Goal: Task Accomplishment & Management: Complete application form

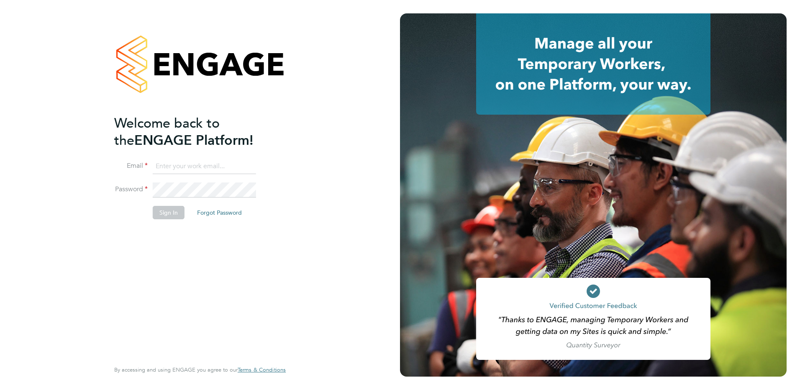
type input "[PERSON_NAME][EMAIL_ADDRESS][PERSON_NAME][DOMAIN_NAME]"
click at [167, 214] on button "Sign In" at bounding box center [169, 212] width 32 height 13
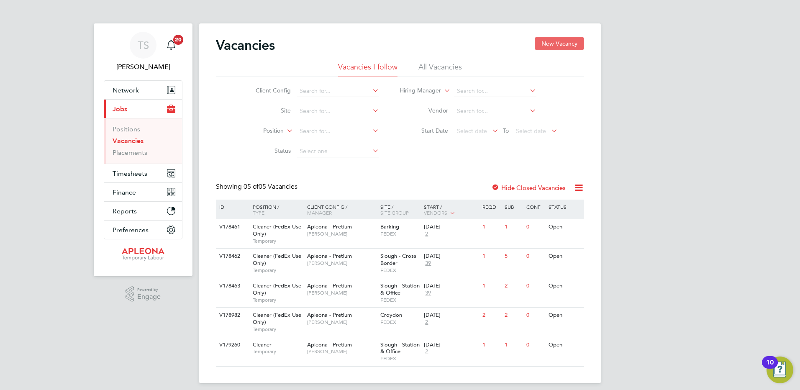
click at [564, 41] on button "New Vacancy" at bounding box center [559, 43] width 49 height 13
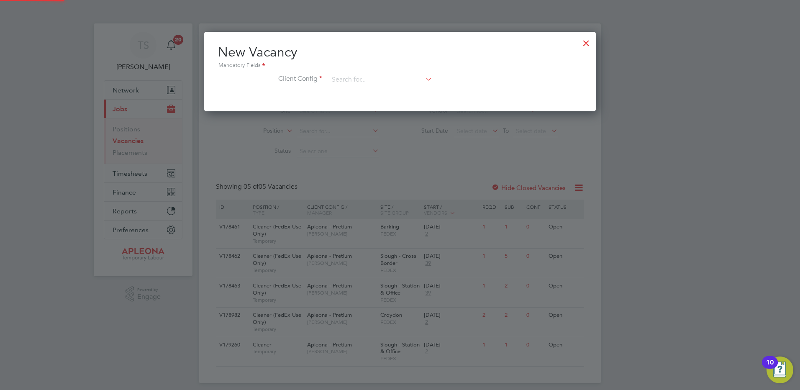
scroll to position [80, 392]
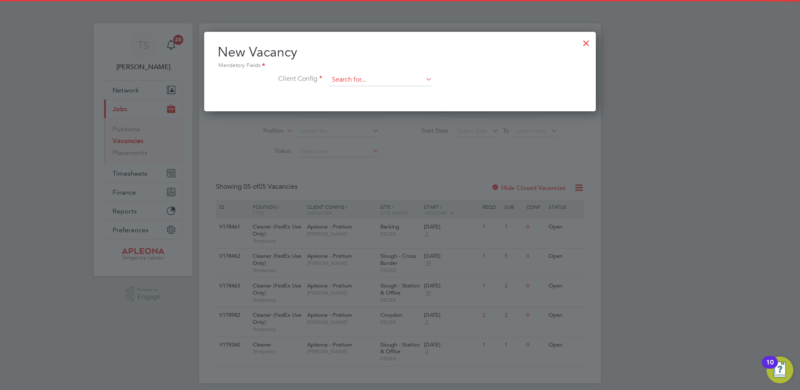
click at [352, 80] on input at bounding box center [380, 80] width 103 height 13
click at [346, 91] on li "Apleona - Pretium" at bounding box center [381, 91] width 104 height 11
type input "Apleona - Pretium"
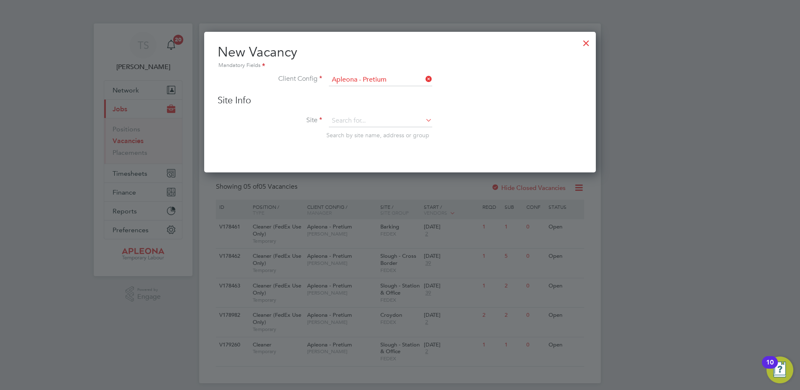
scroll to position [141, 392]
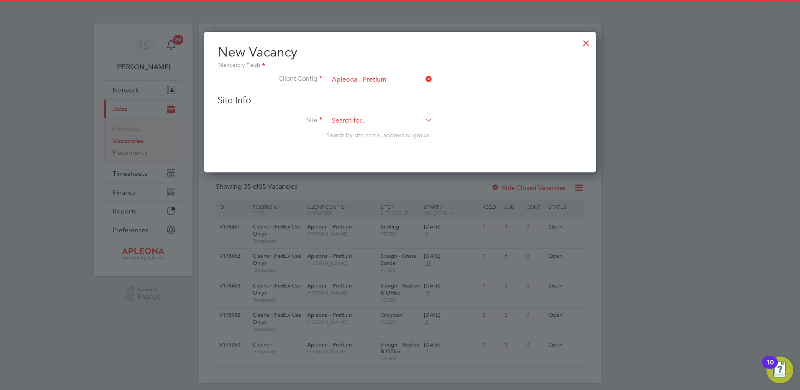
click at [344, 122] on input at bounding box center [380, 121] width 103 height 13
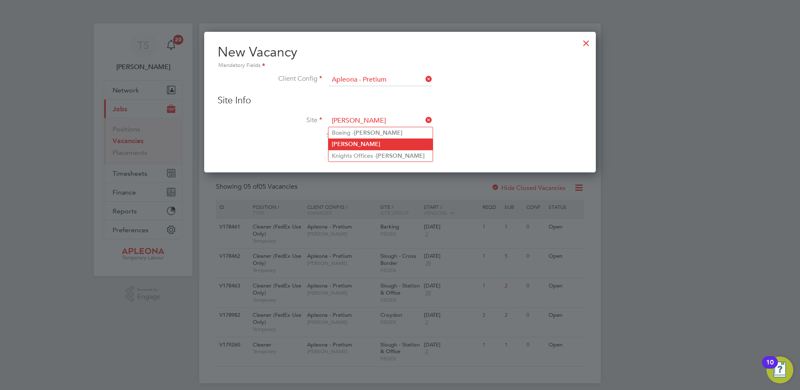
type input "[PERSON_NAME]"
click at [348, 142] on b "[PERSON_NAME]" at bounding box center [356, 144] width 49 height 7
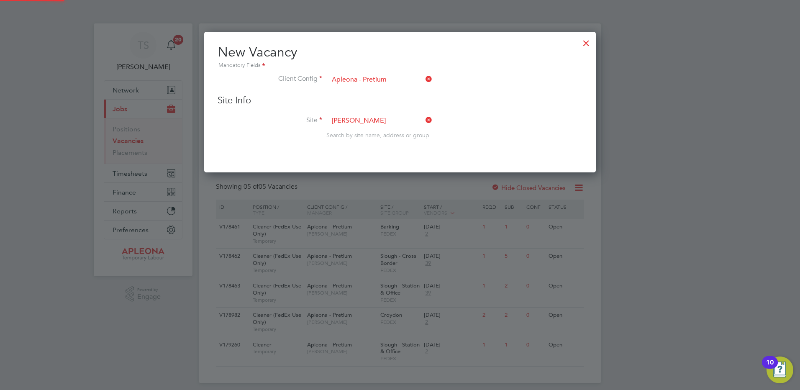
scroll to position [314, 392]
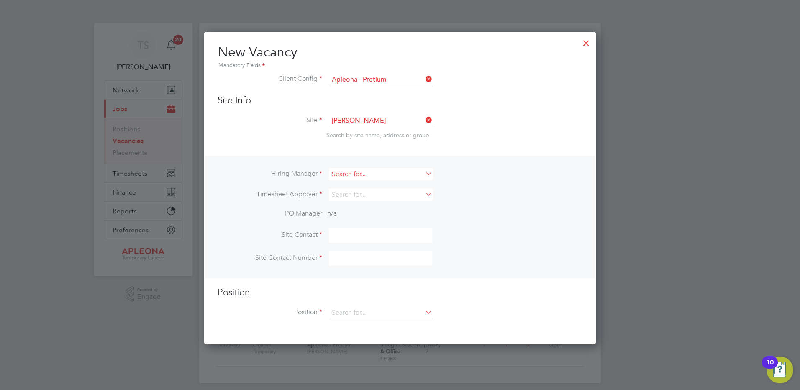
click at [339, 172] on input at bounding box center [380, 174] width 103 height 12
click at [342, 187] on b "[PERSON_NAME]" at bounding box center [356, 186] width 49 height 7
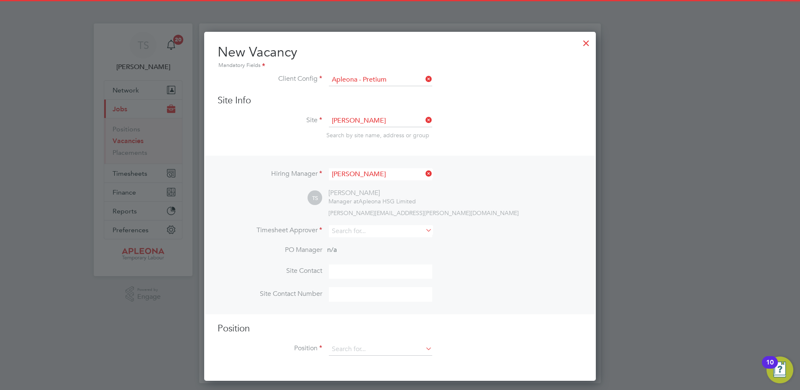
type input "[PERSON_NAME]"
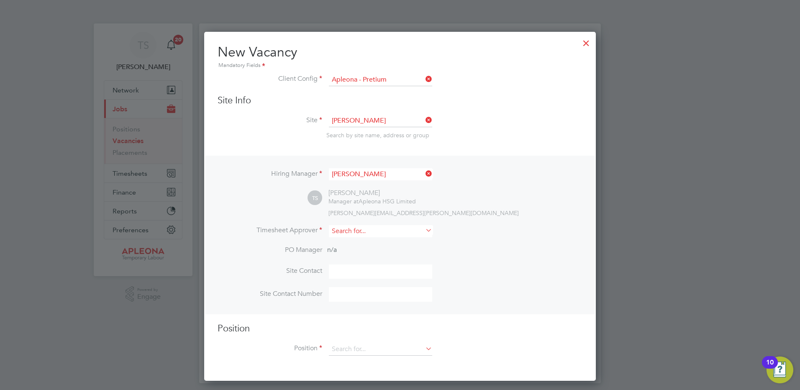
click at [347, 234] on input at bounding box center [380, 231] width 103 height 12
click at [357, 243] on li "[PERSON_NAME]" at bounding box center [381, 243] width 104 height 11
type input "[PERSON_NAME]"
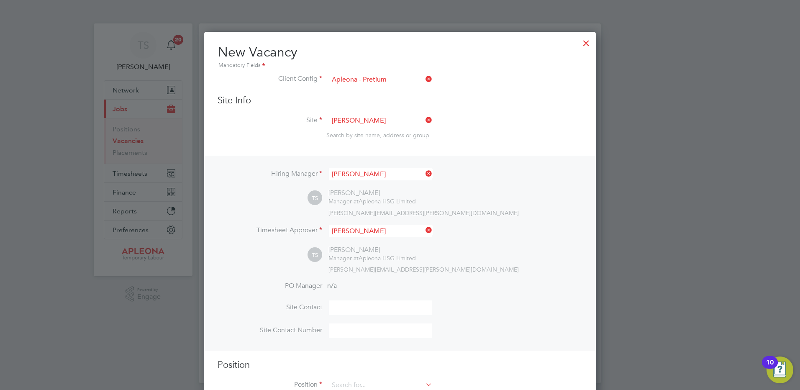
click at [346, 304] on input at bounding box center [380, 308] width 103 height 15
type input "[PERSON_NAME]"
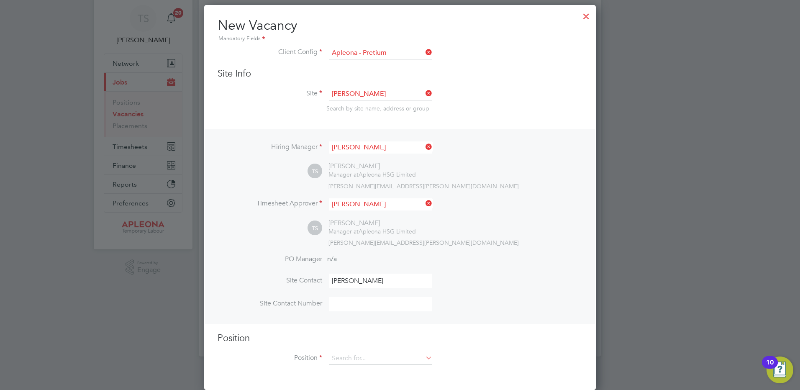
scroll to position [28, 0]
click at [347, 358] on input at bounding box center [380, 358] width 103 height 13
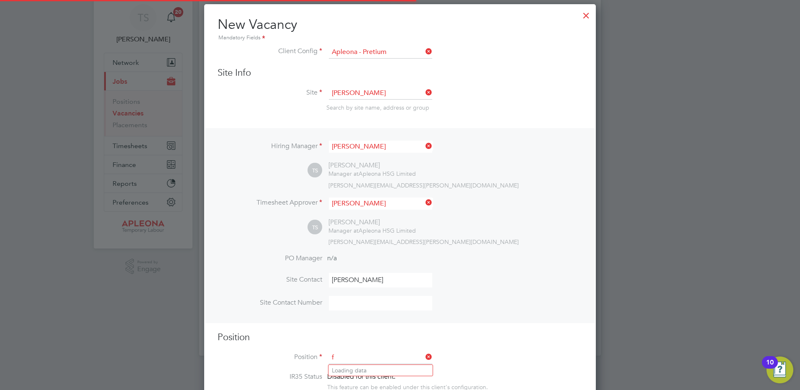
scroll to position [1206, 392]
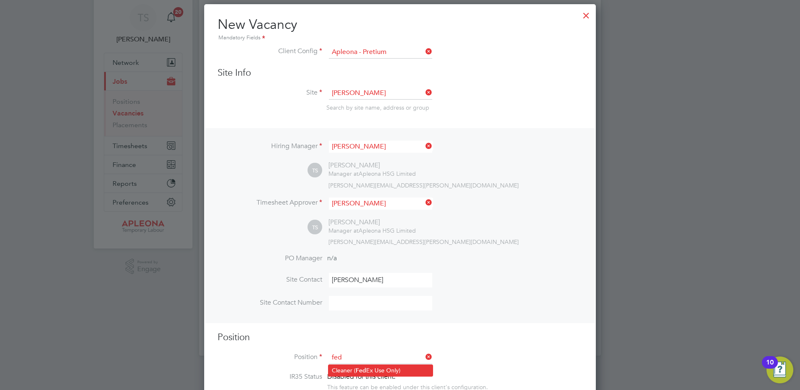
click at [342, 370] on li "Cleaner ( Fed Ex Use Only)" at bounding box center [381, 370] width 104 height 11
type input "Cleaner (FedEx Use Only)"
type textarea "**LorEm Ipsumdo Sitametconse** **Adipisc EL sedd ei tempori ut labo et dolorem …"
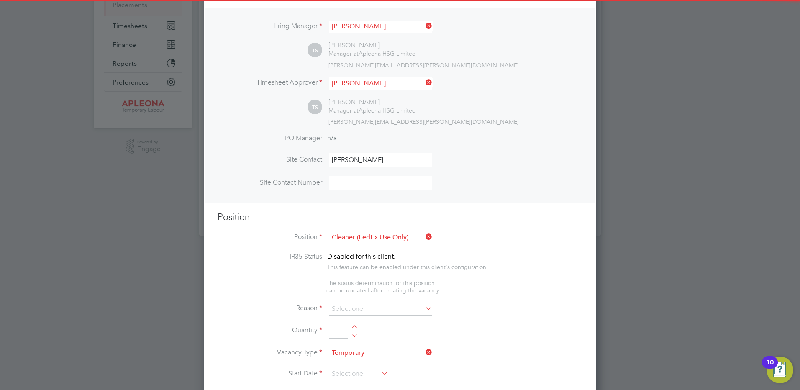
scroll to position [153, 0]
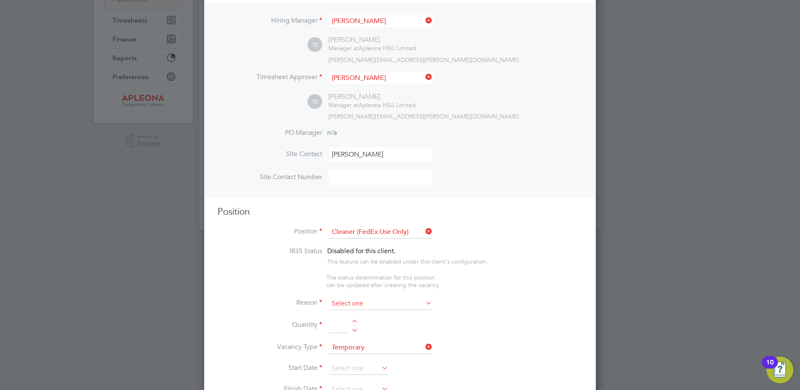
click at [334, 306] on input at bounding box center [380, 304] width 103 height 13
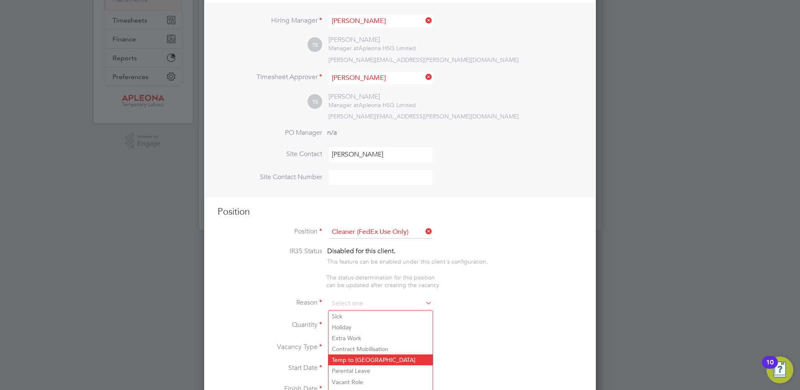
click at [341, 358] on li "Temp to [GEOGRAPHIC_DATA]" at bounding box center [381, 360] width 104 height 11
type input "Temp to [GEOGRAPHIC_DATA]"
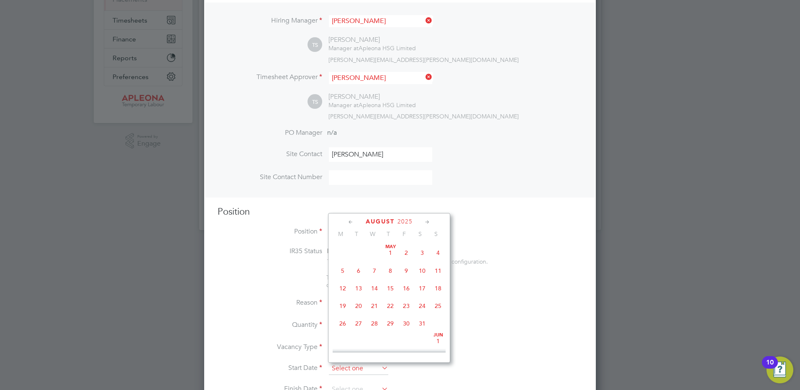
click at [338, 368] on input at bounding box center [358, 369] width 59 height 13
click at [409, 288] on span "29" at bounding box center [407, 280] width 16 height 16
type input "[DATE]"
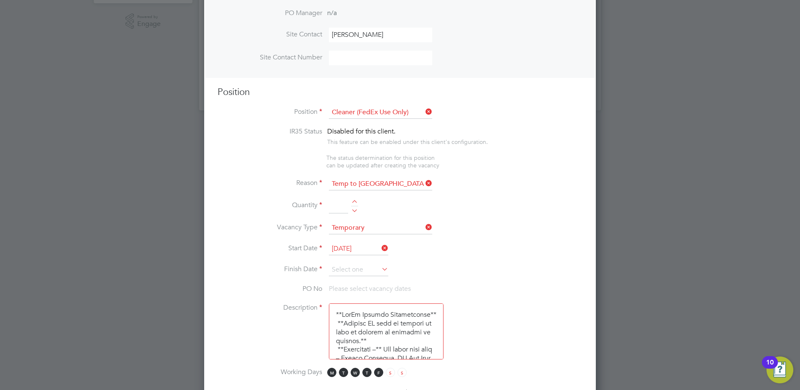
scroll to position [279, 0]
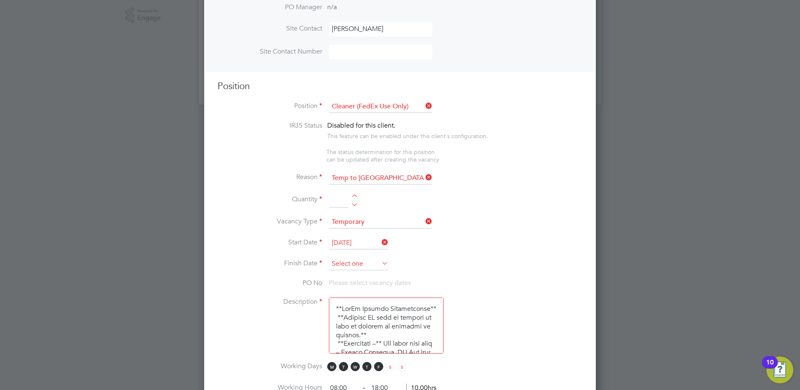
click at [340, 263] on input at bounding box center [358, 264] width 59 height 13
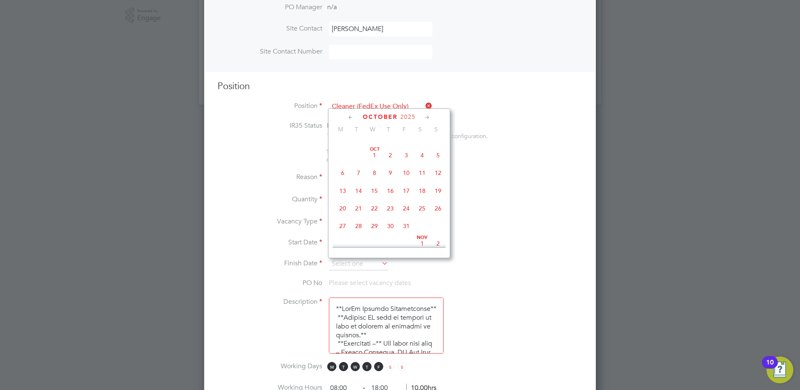
scroll to position [494, 0]
click at [404, 193] on span "31" at bounding box center [407, 185] width 16 height 16
type input "[DATE]"
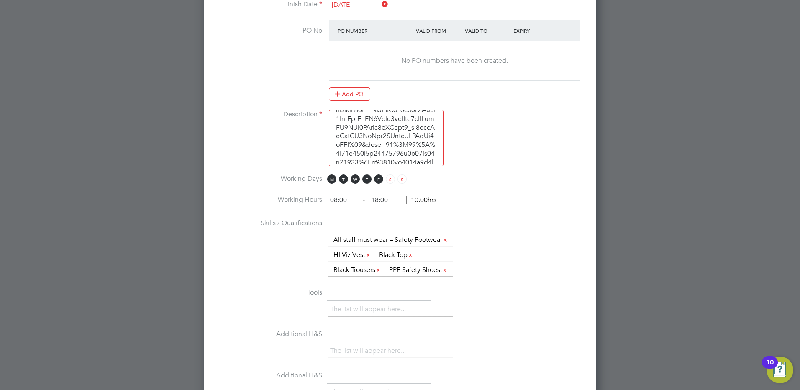
scroll to position [572, 0]
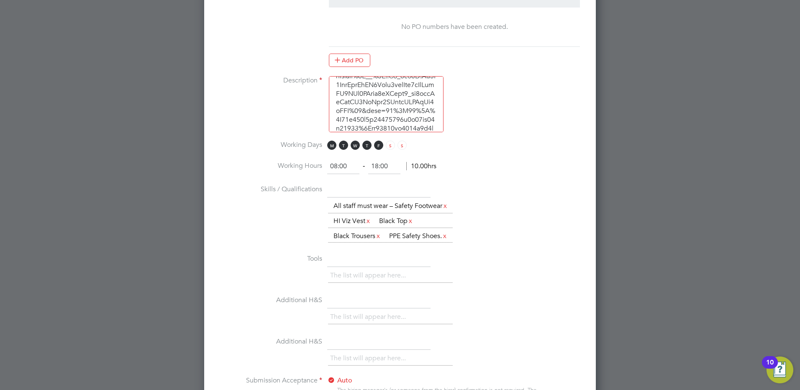
drag, startPoint x: 352, startPoint y: 166, endPoint x: 282, endPoint y: 166, distance: 69.9
click at [282, 166] on li "Working Hours 08:00 ‐ 18:00 10.00hrs" at bounding box center [400, 170] width 365 height 23
type input "10:30"
type input "13:00"
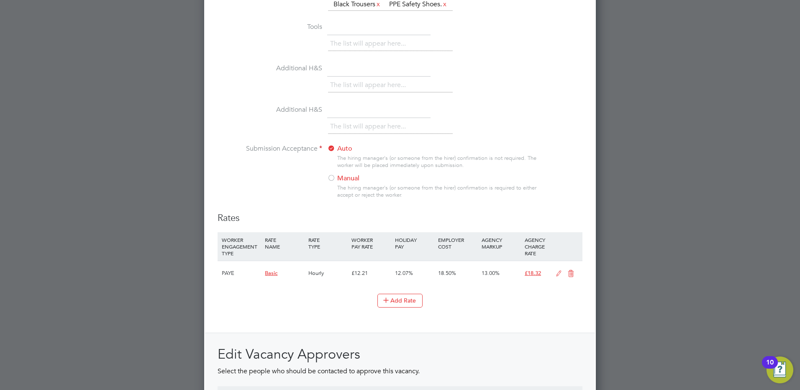
scroll to position [823, 0]
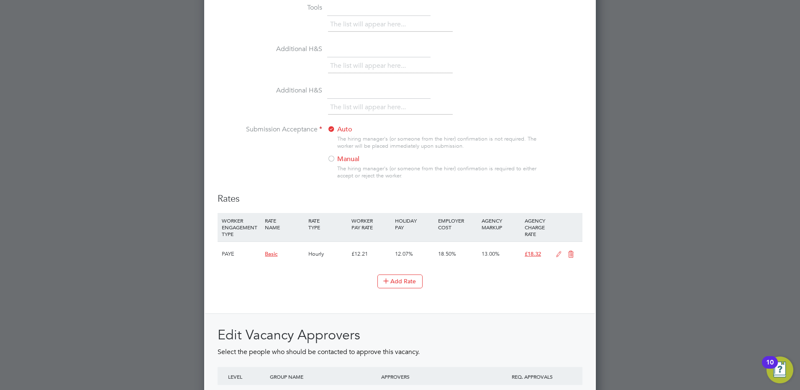
click at [329, 164] on div at bounding box center [331, 159] width 8 height 8
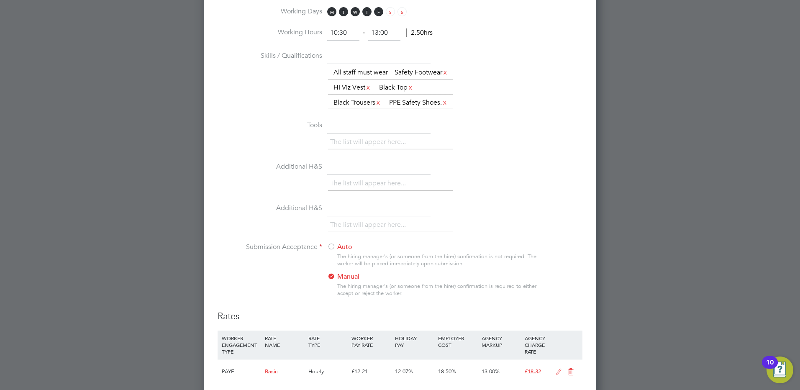
scroll to position [0, 0]
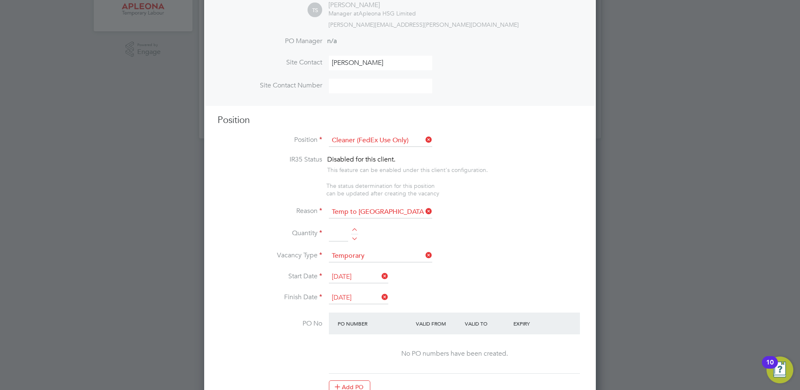
click at [355, 229] on li "Quantity" at bounding box center [400, 238] width 365 height 23
click at [353, 229] on div at bounding box center [354, 231] width 7 height 6
type input "1"
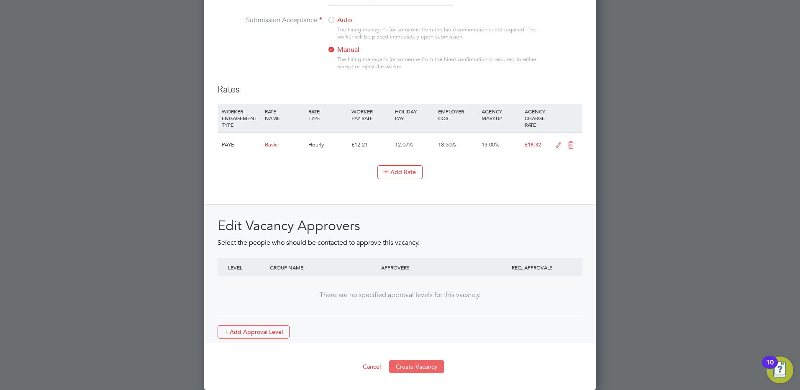
click at [427, 367] on button "Create Vacancy" at bounding box center [416, 366] width 55 height 13
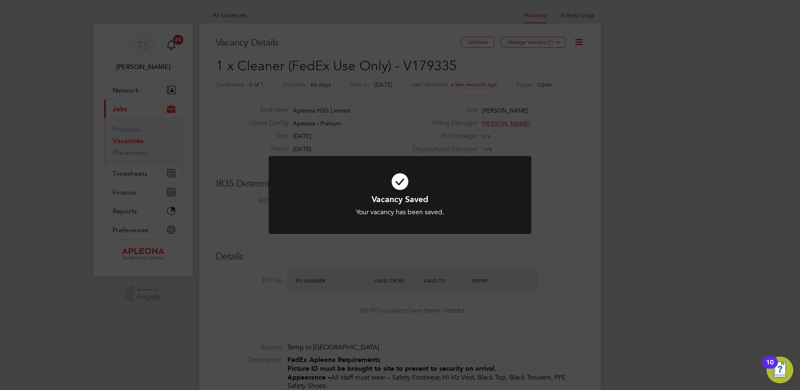
click at [558, 43] on div "Vacancy Saved Your vacancy has been saved. Cancel Okay" at bounding box center [400, 195] width 800 height 390
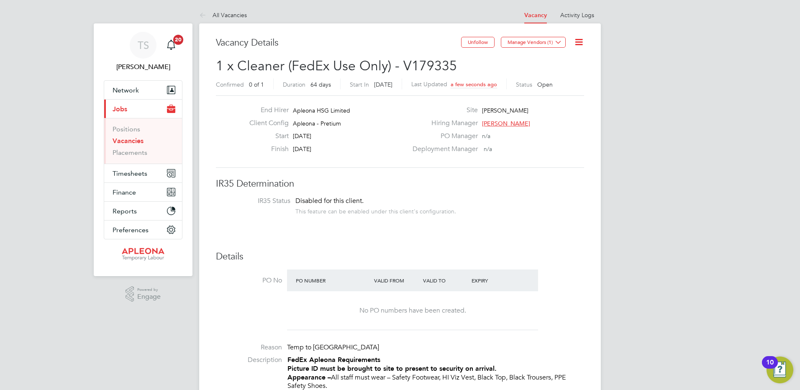
click at [558, 43] on icon at bounding box center [559, 42] width 6 height 6
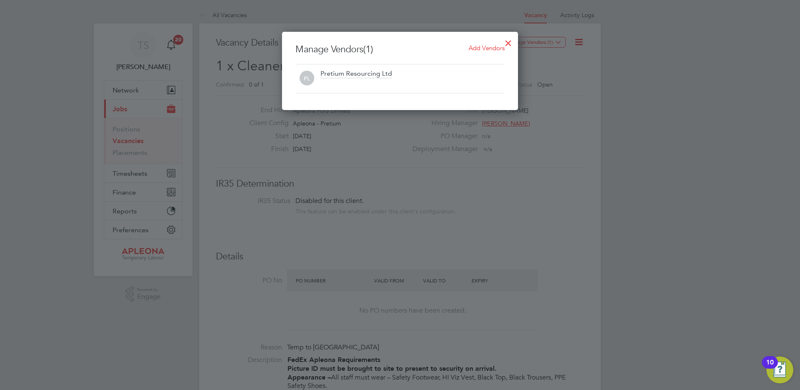
click at [476, 50] on span "Add Vendors" at bounding box center [487, 48] width 36 height 8
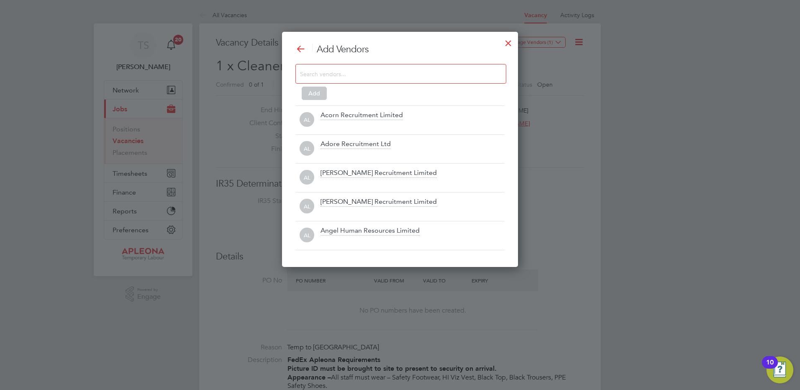
click at [355, 79] on div at bounding box center [401, 74] width 211 height 20
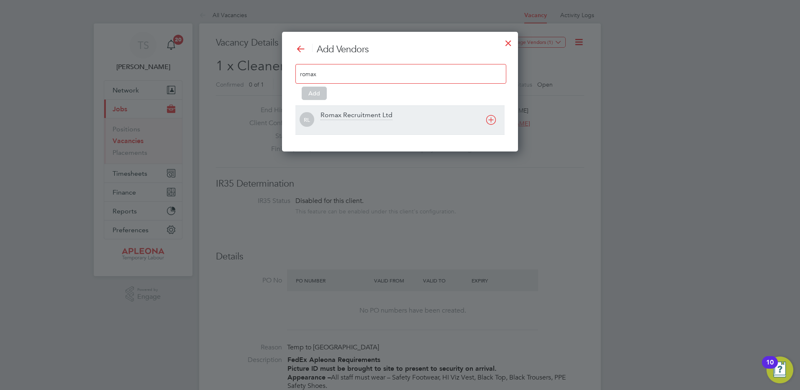
type input "romax"
click at [338, 114] on div "Romax Recruitment Ltd" at bounding box center [357, 115] width 72 height 9
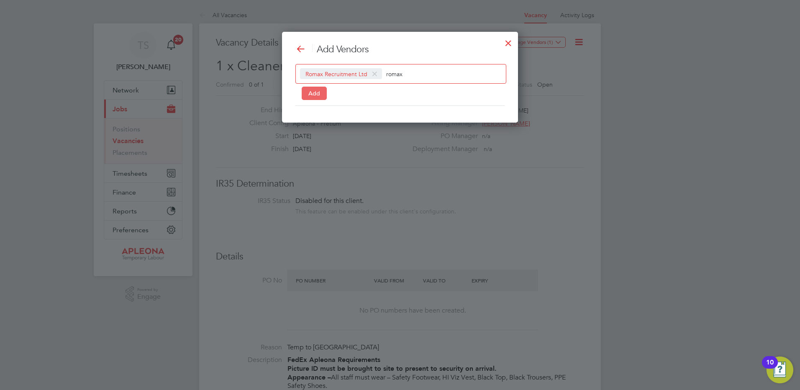
click at [312, 92] on button "Add" at bounding box center [314, 93] width 25 height 13
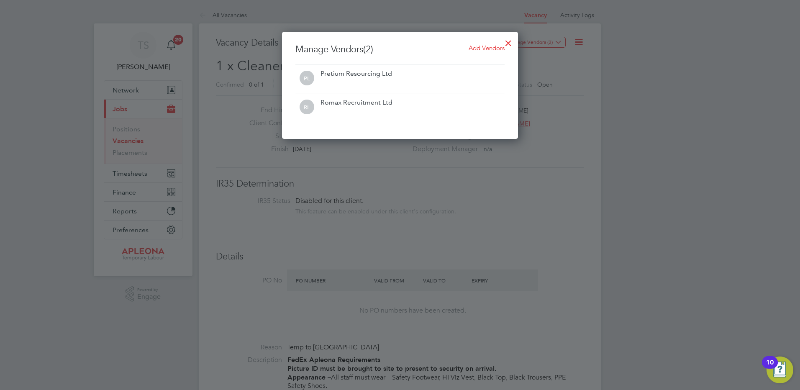
click at [508, 42] on div at bounding box center [508, 40] width 15 height 15
